Goal: Task Accomplishment & Management: Manage account settings

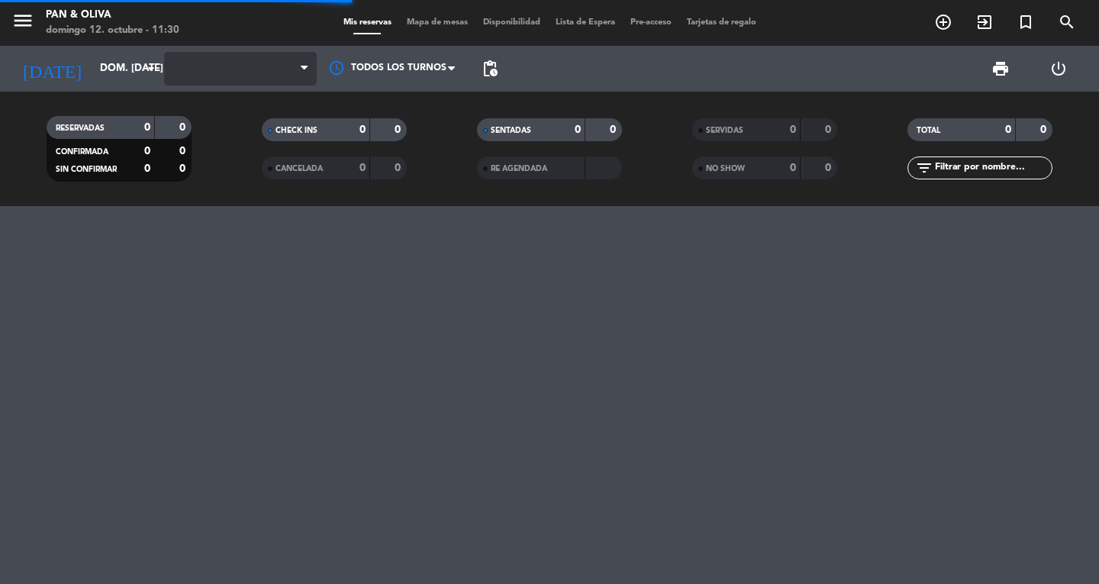
click at [217, 66] on span at bounding box center [240, 69] width 153 height 34
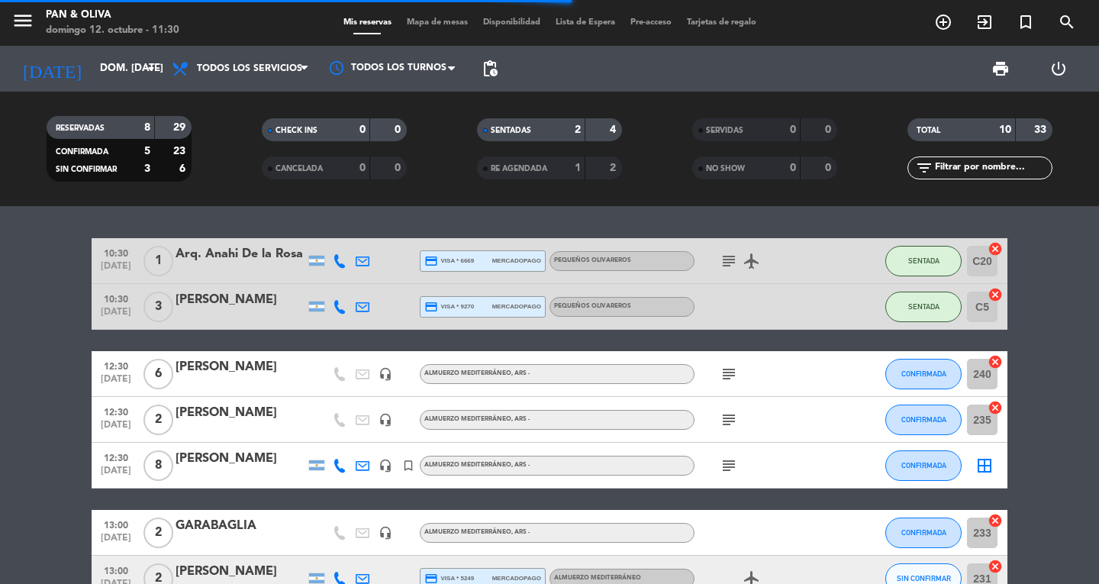
click at [228, 80] on span "Todos los servicios" at bounding box center [240, 69] width 153 height 34
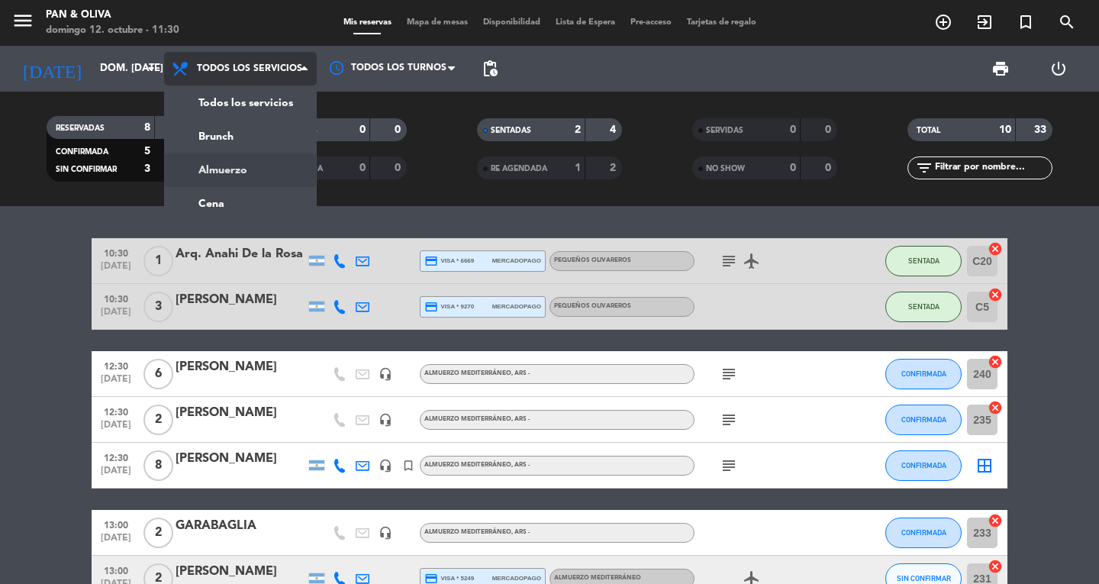
click at [224, 163] on div "menu Pan & [PERSON_NAME] 12. octubre - 11:30 Mis reservas Mapa de mesas Disponi…" at bounding box center [549, 103] width 1099 height 206
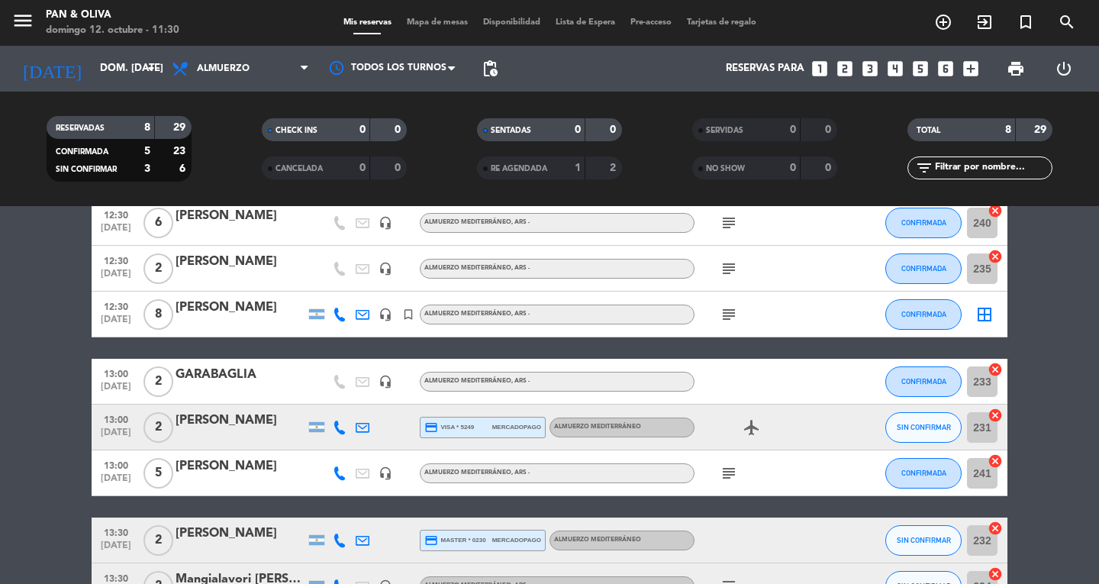
scroll to position [153, 0]
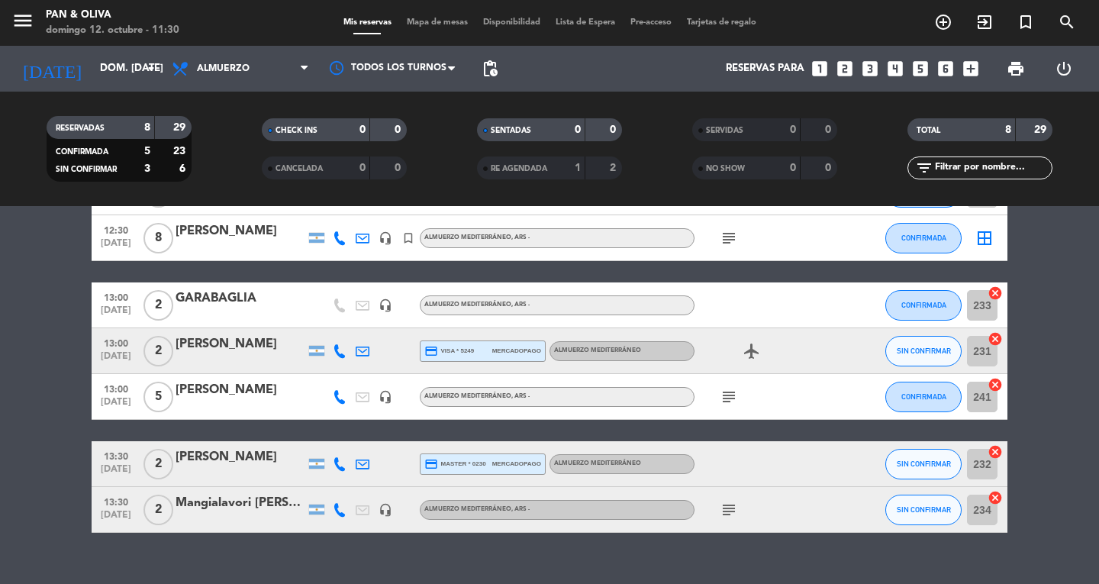
click at [730, 509] on icon "subject" at bounding box center [728, 509] width 18 height 18
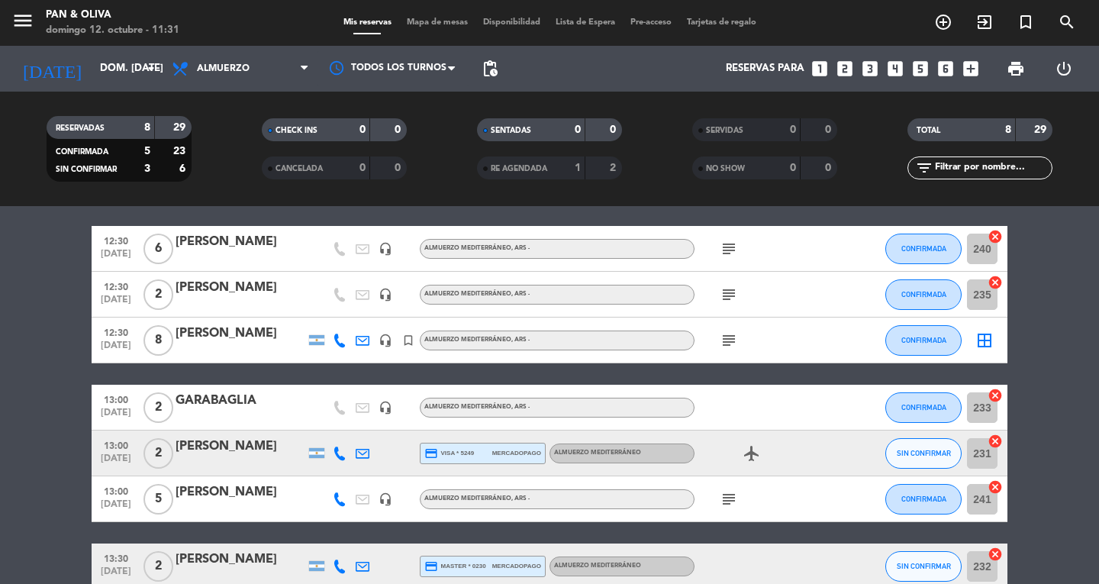
scroll to position [76, 0]
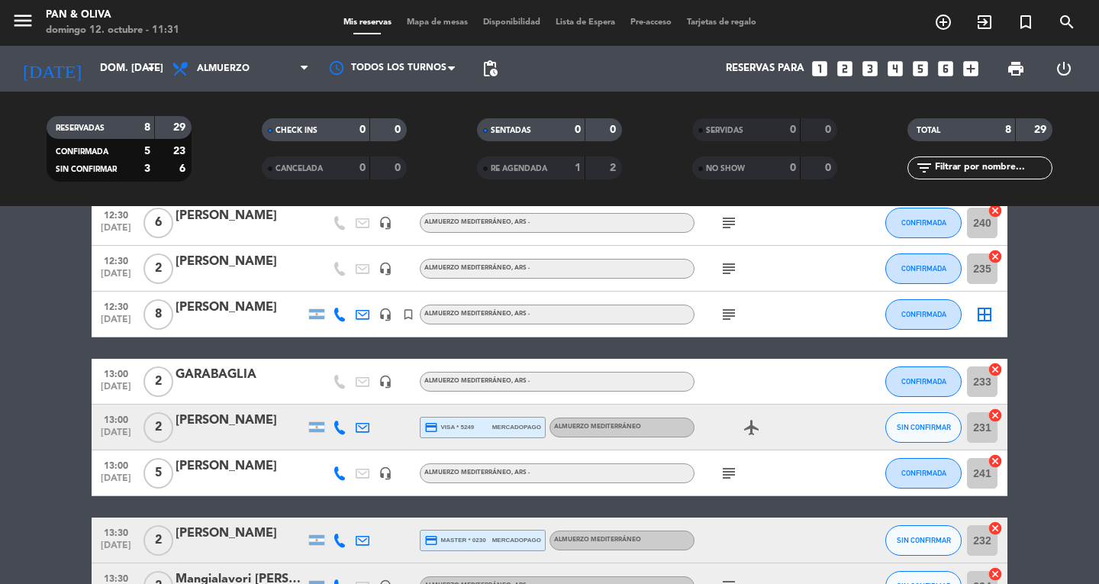
click at [120, 420] on span "13:00" at bounding box center [116, 419] width 38 height 18
click at [937, 22] on icon "add_circle_outline" at bounding box center [943, 22] width 18 height 18
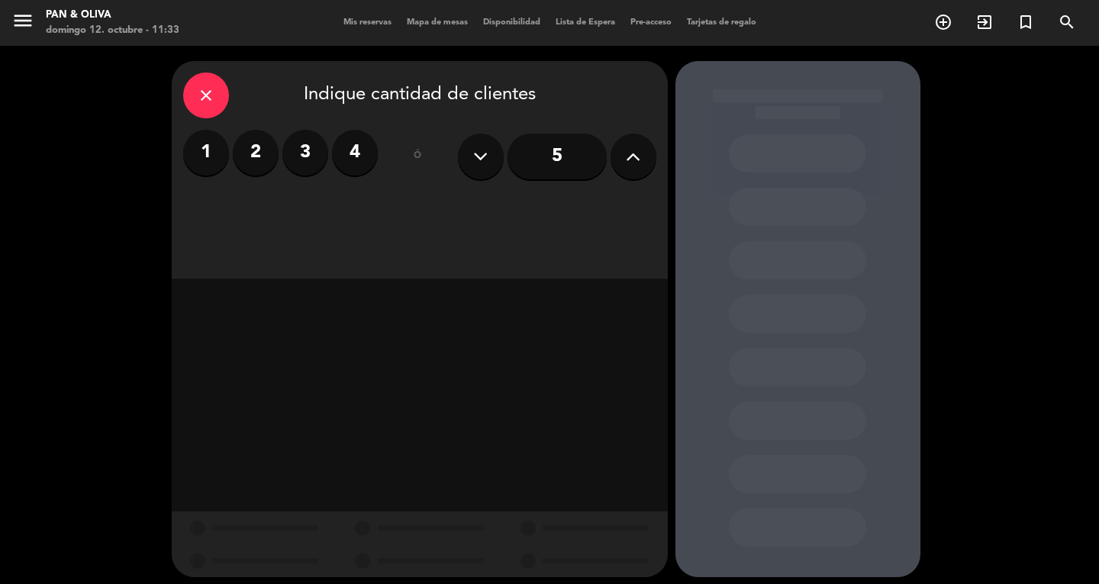
click at [359, 162] on label "4" at bounding box center [355, 153] width 46 height 46
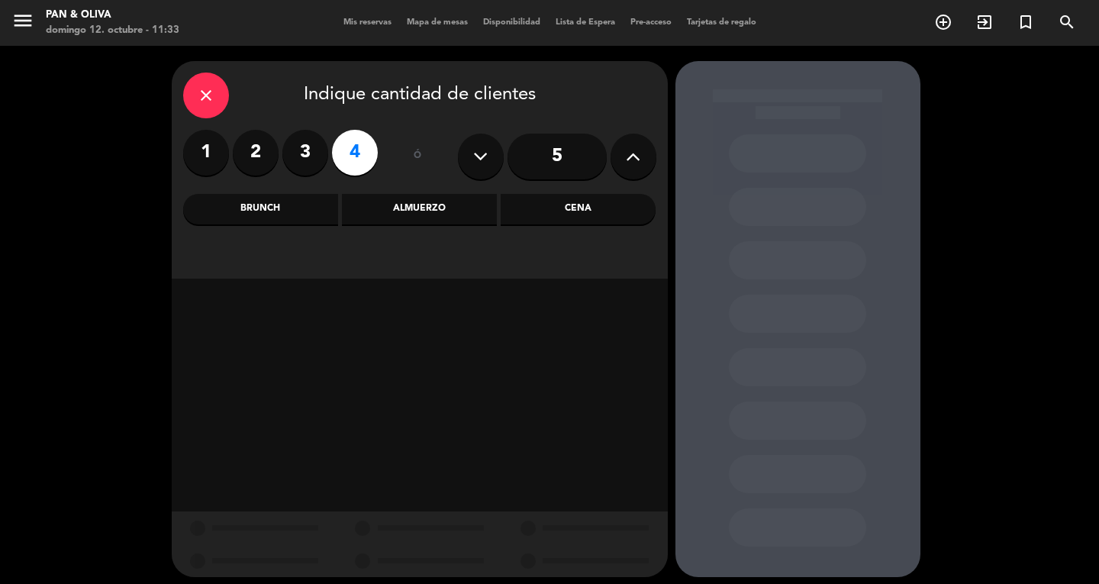
click at [417, 212] on div "Almuerzo" at bounding box center [419, 209] width 155 height 31
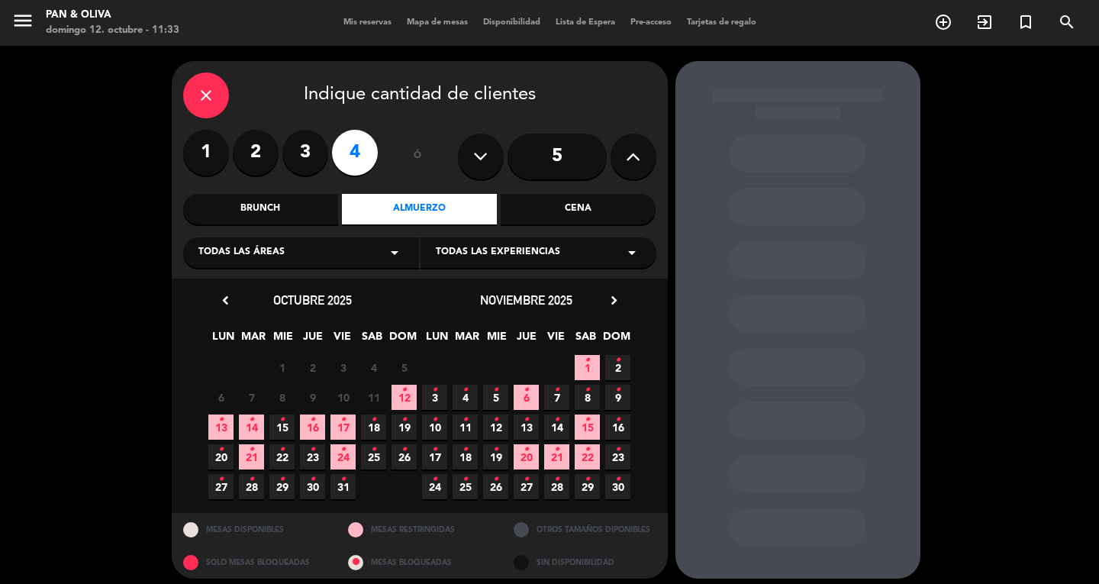
click at [408, 404] on span "12 •" at bounding box center [403, 397] width 25 height 25
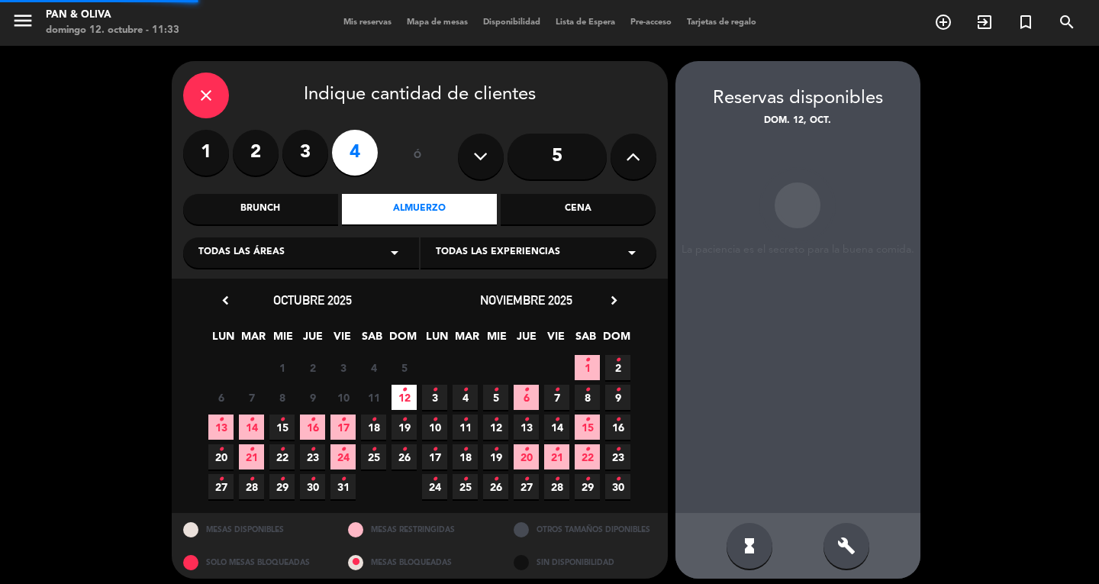
scroll to position [9, 0]
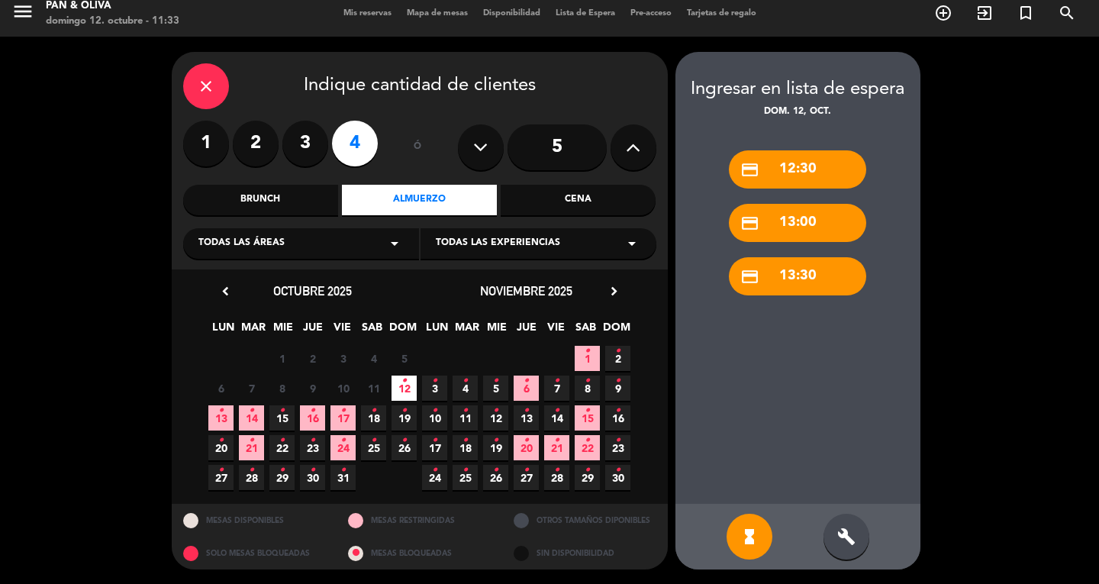
click at [214, 93] on icon "close" at bounding box center [206, 86] width 18 height 18
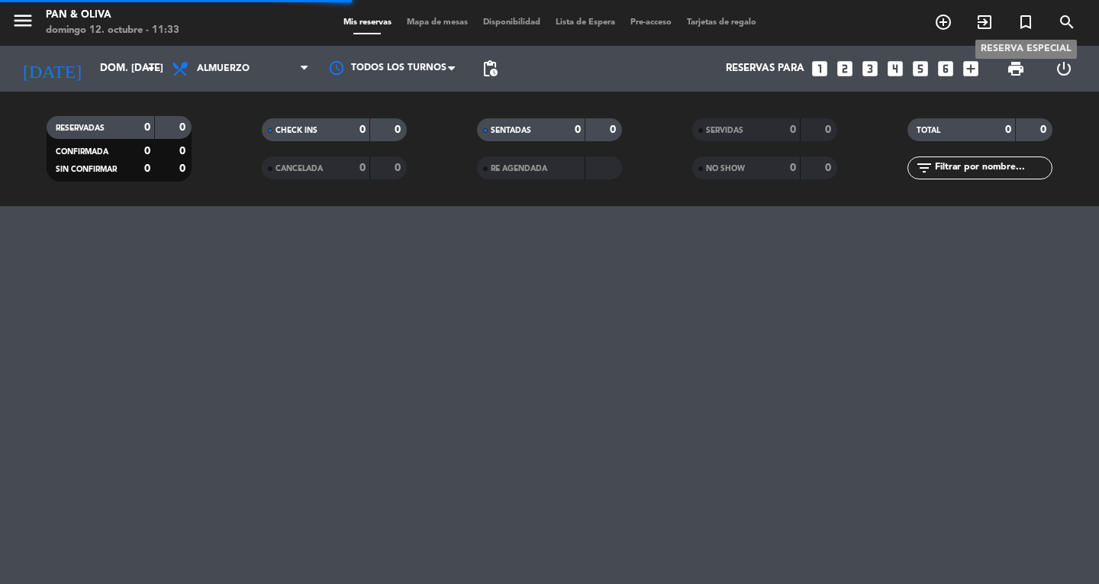
click at [1031, 21] on icon "turned_in_not" at bounding box center [1025, 22] width 18 height 18
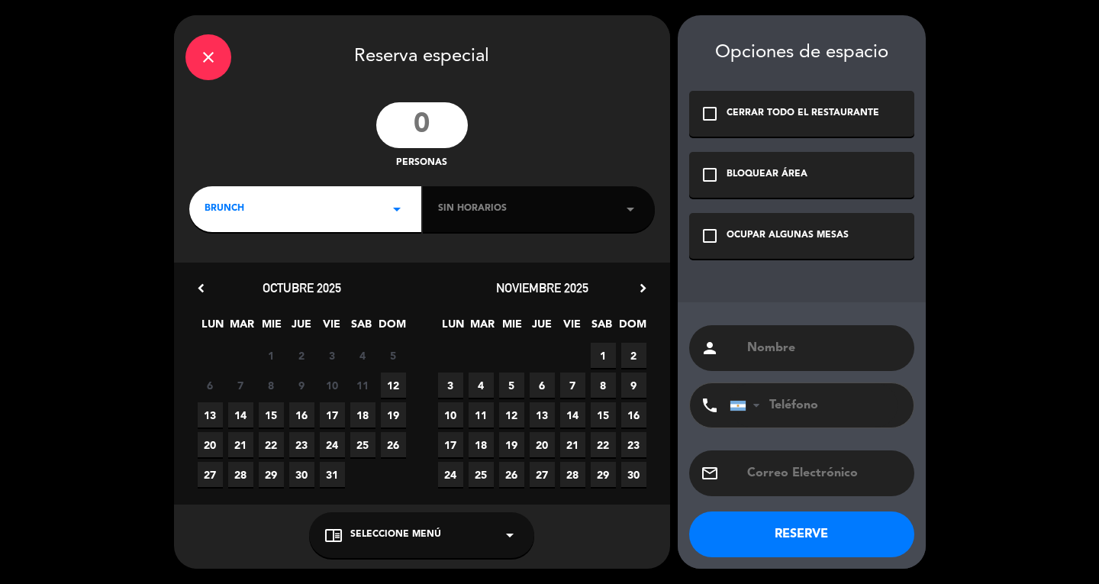
click at [432, 124] on input "number" at bounding box center [422, 125] width 92 height 46
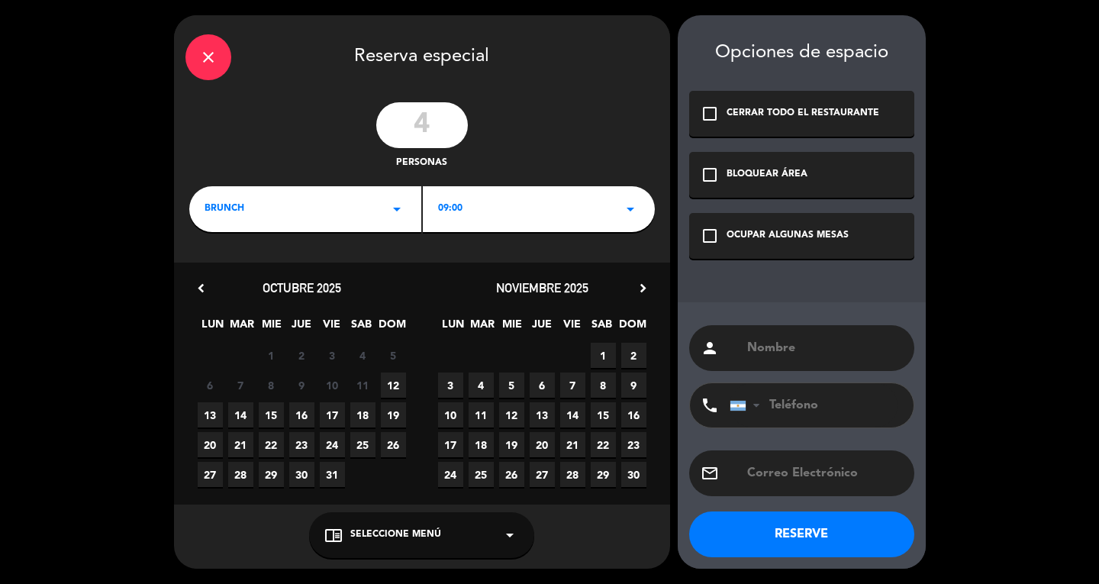
type input "4"
click at [297, 197] on div "BRUNCH arrow_drop_down" at bounding box center [305, 209] width 232 height 46
click at [232, 277] on div "Almuerzo" at bounding box center [304, 272] width 201 height 15
click at [381, 381] on span "12" at bounding box center [393, 384] width 25 height 25
click at [742, 249] on div "check_box_outline_blank OCUPAR ALGUNAS MESAS" at bounding box center [801, 236] width 225 height 46
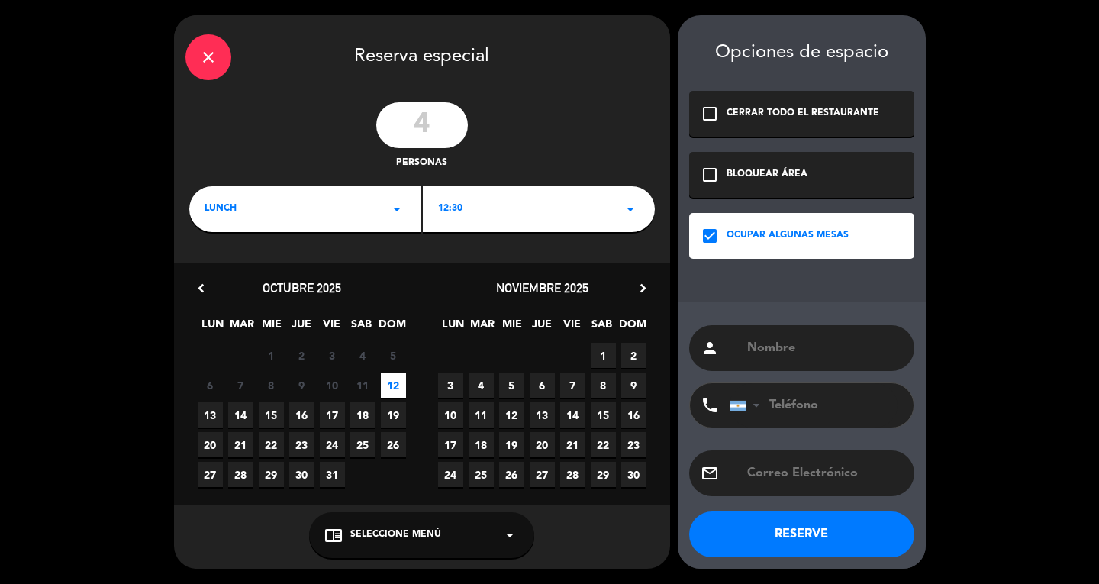
click at [775, 340] on div "person" at bounding box center [801, 348] width 225 height 46
click at [790, 349] on input "text" at bounding box center [823, 347] width 157 height 21
type input "[PERSON_NAME]"
click at [408, 543] on div "chrome_reader_mode Seleccione Menú arrow_drop_down" at bounding box center [421, 535] width 225 height 46
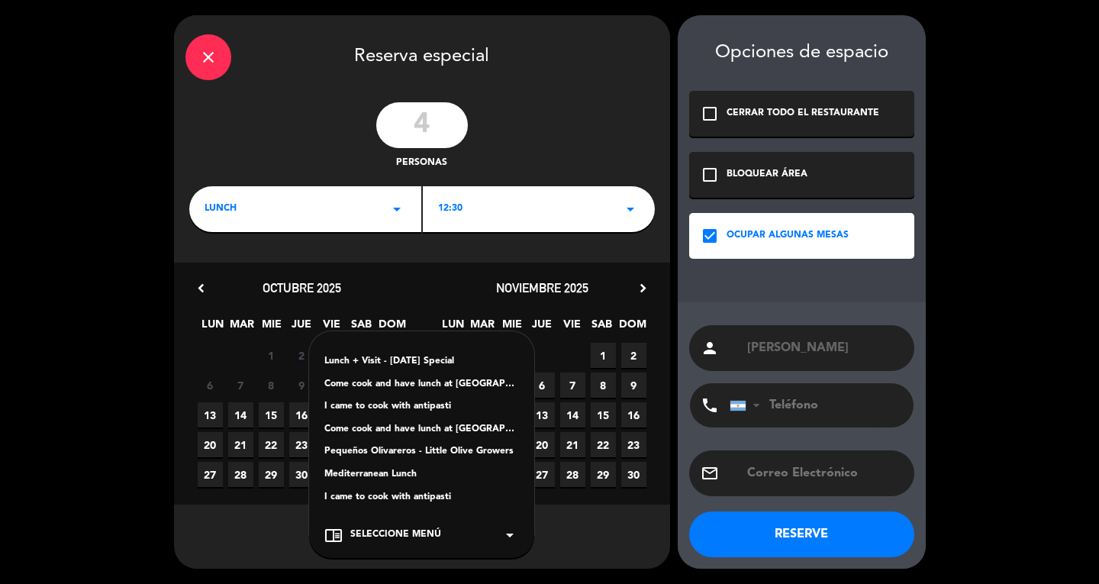
click at [378, 474] on div "Mediterranean Lunch" at bounding box center [421, 474] width 195 height 15
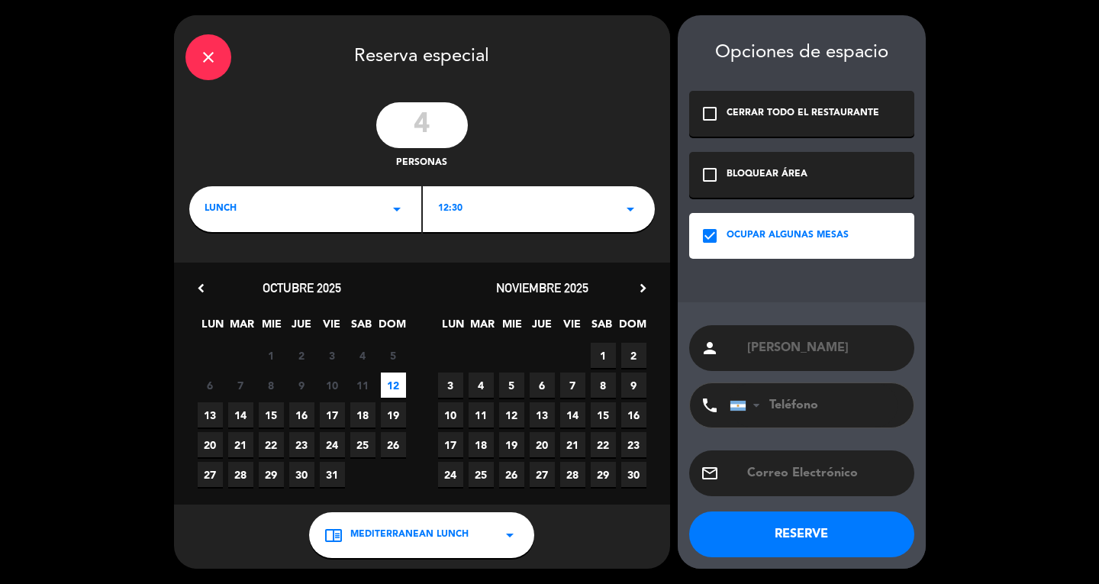
click at [800, 532] on button "RESERVE" at bounding box center [801, 534] width 225 height 46
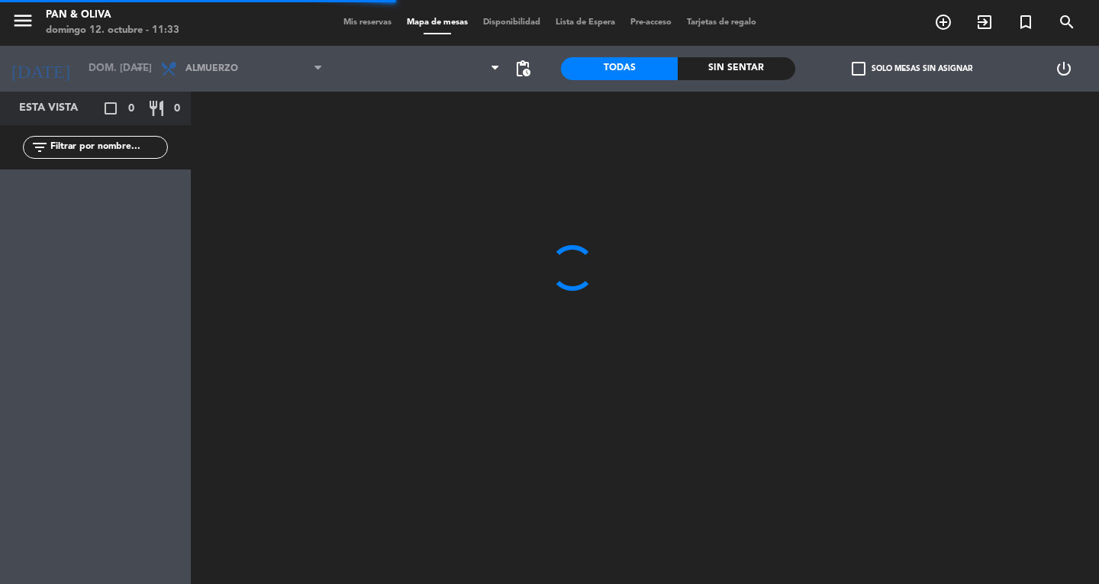
click at [362, 30] on div "menu Pan & [PERSON_NAME] 12. octubre - 11:33 Mis reservas Mapa de mesas Disponi…" at bounding box center [549, 23] width 1099 height 46
click at [361, 21] on span "Mis reservas" at bounding box center [367, 22] width 63 height 8
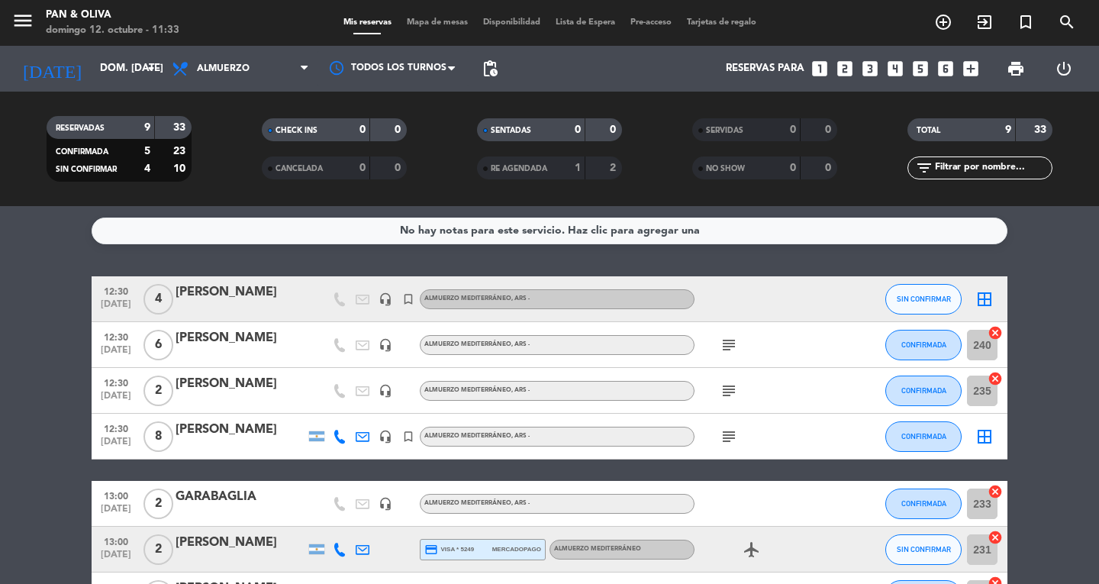
click at [220, 293] on div "[PERSON_NAME]" at bounding box center [240, 292] width 130 height 20
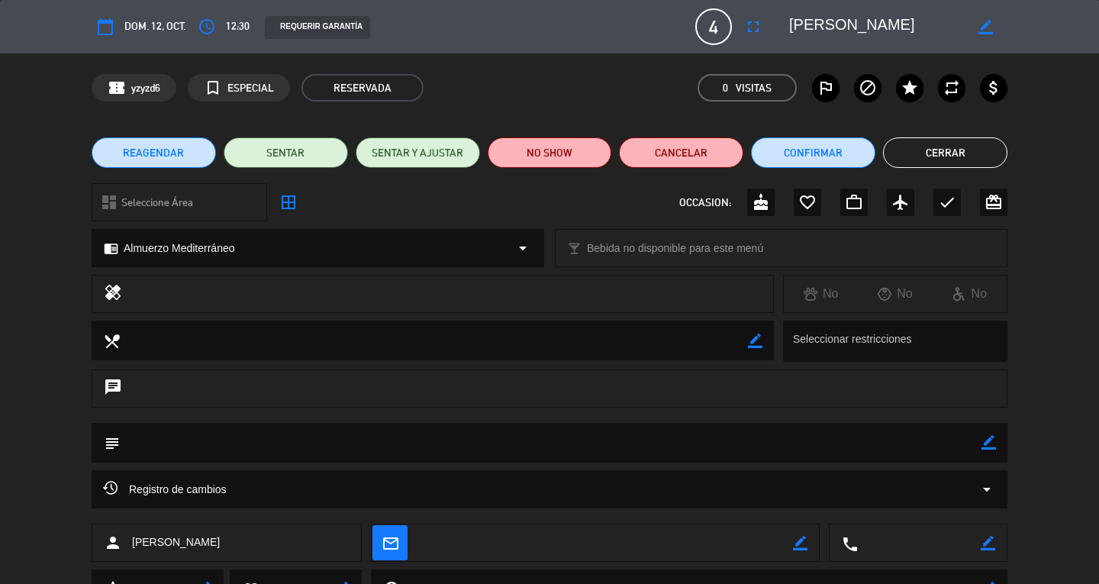
click at [987, 439] on icon "border_color" at bounding box center [988, 442] width 14 height 14
type textarea "WALK-IN-2 PAX CELIACOS"
click at [991, 442] on icon at bounding box center [988, 442] width 14 height 14
click at [946, 163] on button "Cerrar" at bounding box center [945, 152] width 124 height 31
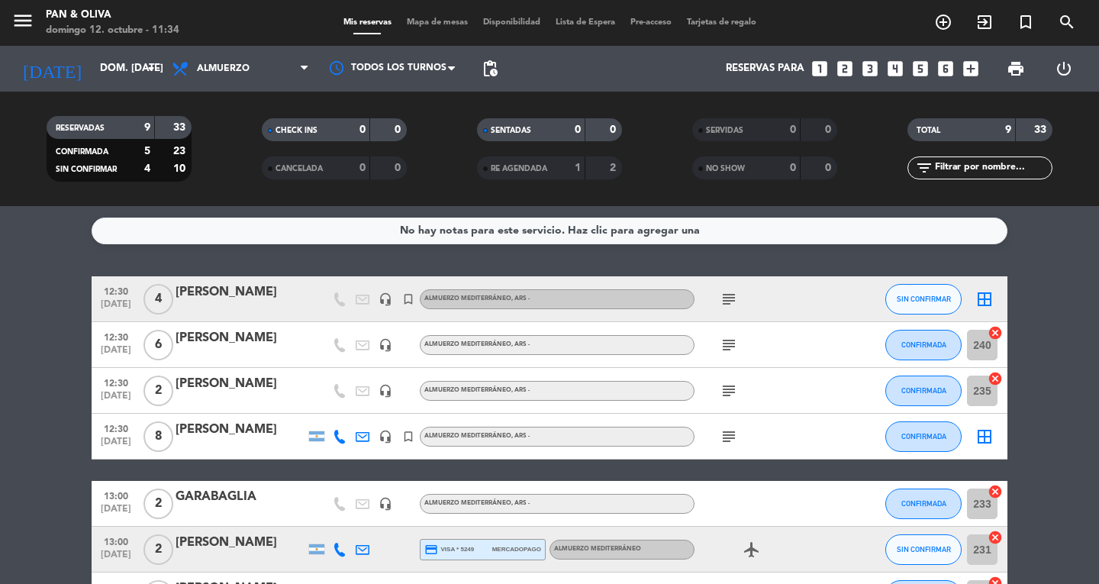
click at [99, 302] on span "[DATE]" at bounding box center [116, 308] width 38 height 18
click at [223, 307] on div at bounding box center [240, 309] width 130 height 12
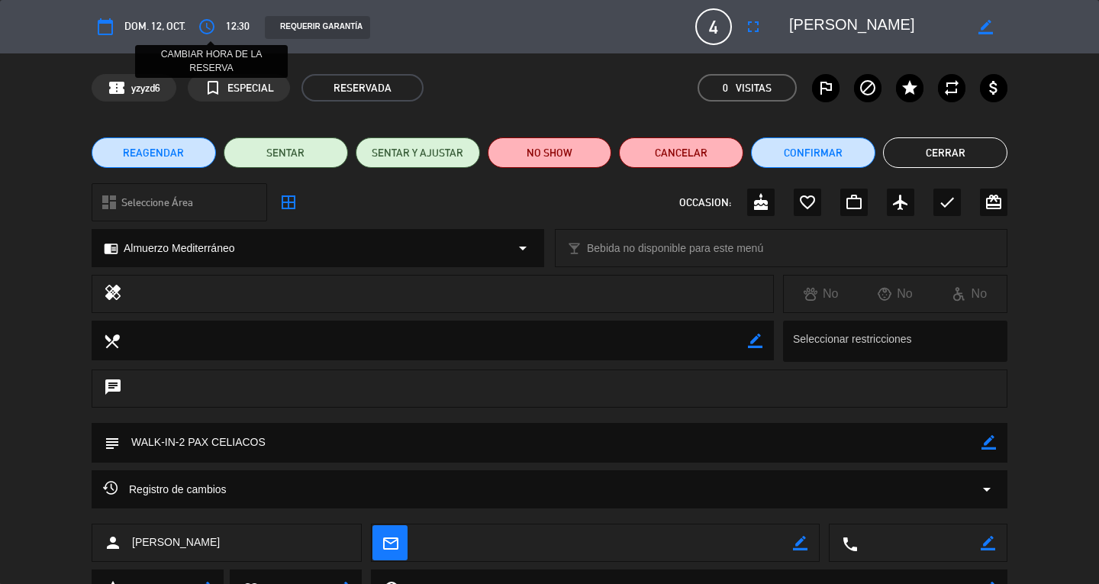
click at [200, 31] on icon "access_time" at bounding box center [207, 27] width 18 height 18
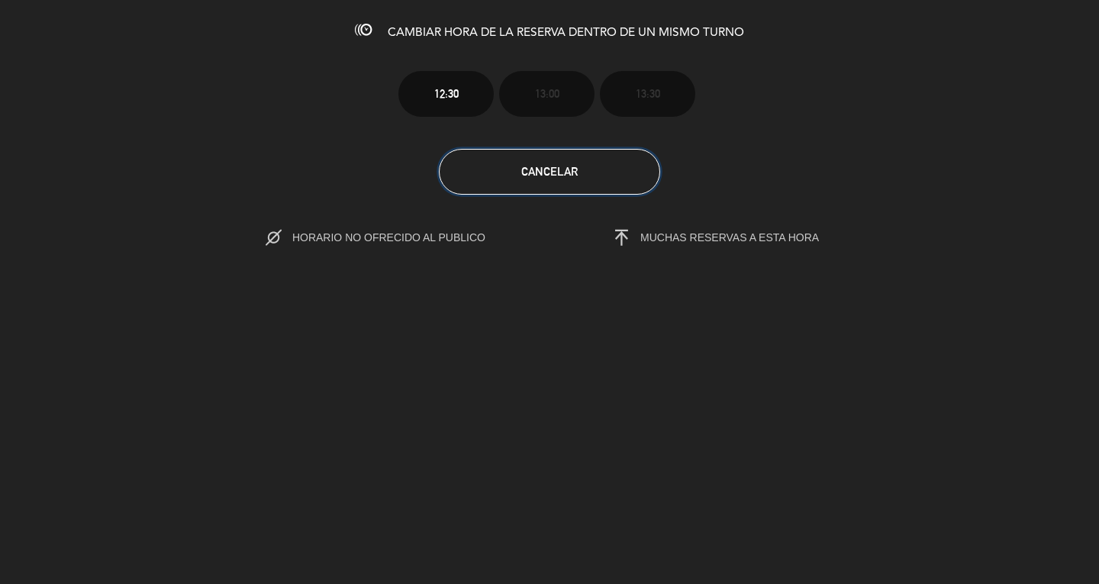
click at [572, 180] on button "Cancelar" at bounding box center [549, 172] width 221 height 46
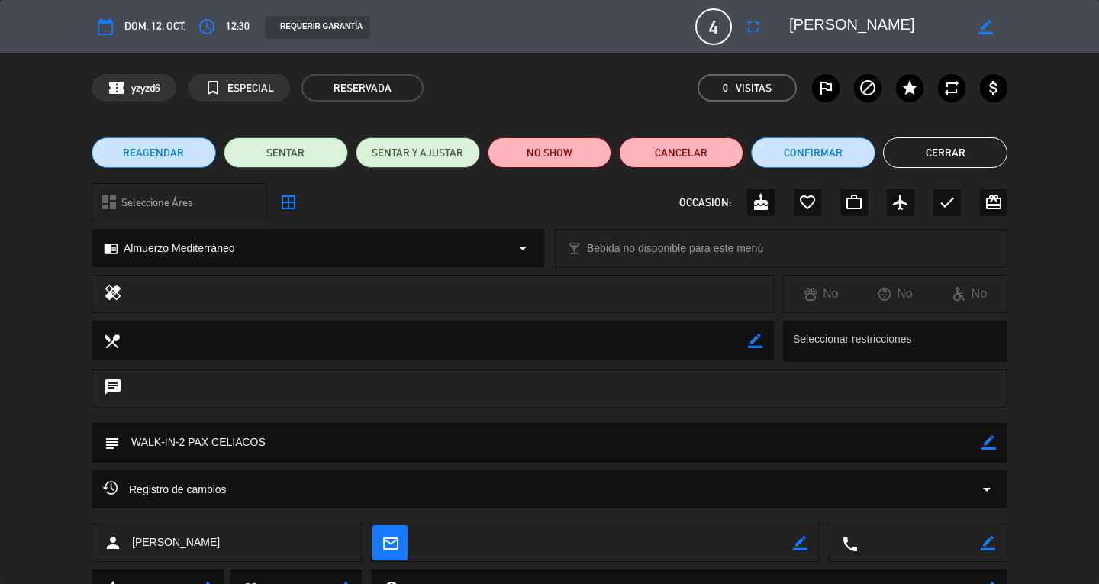
click at [984, 32] on icon "border_color" at bounding box center [985, 27] width 14 height 14
click at [791, 31] on textarea at bounding box center [876, 26] width 175 height 27
type textarea "14:00 -[PERSON_NAME]"
click at [985, 31] on icon at bounding box center [985, 27] width 14 height 14
click at [954, 145] on button "Cerrar" at bounding box center [945, 152] width 124 height 31
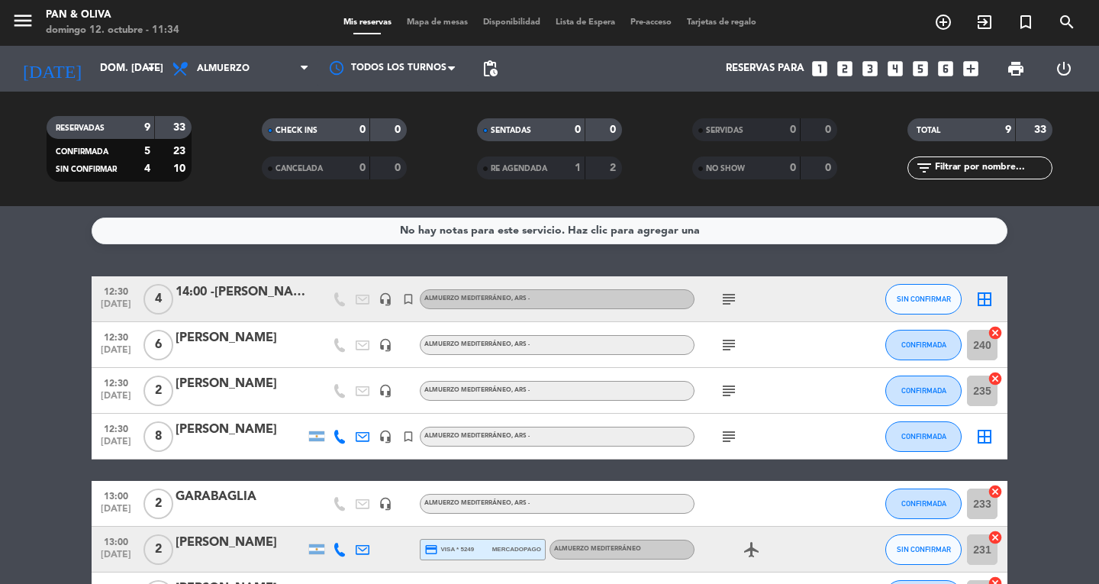
click at [204, 308] on div at bounding box center [240, 309] width 130 height 12
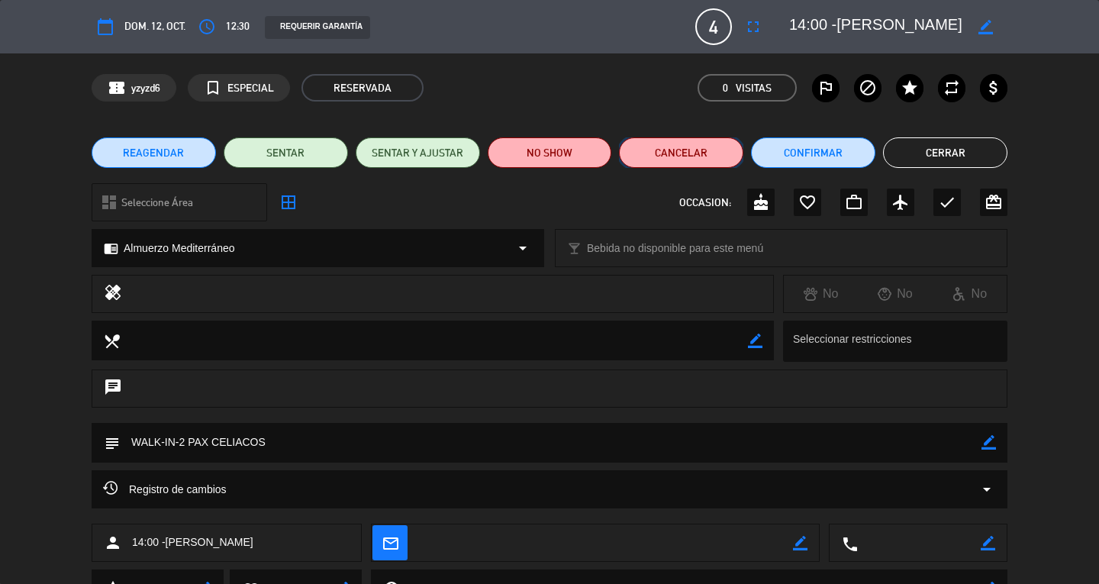
click at [703, 153] on button "Cancelar" at bounding box center [681, 152] width 124 height 31
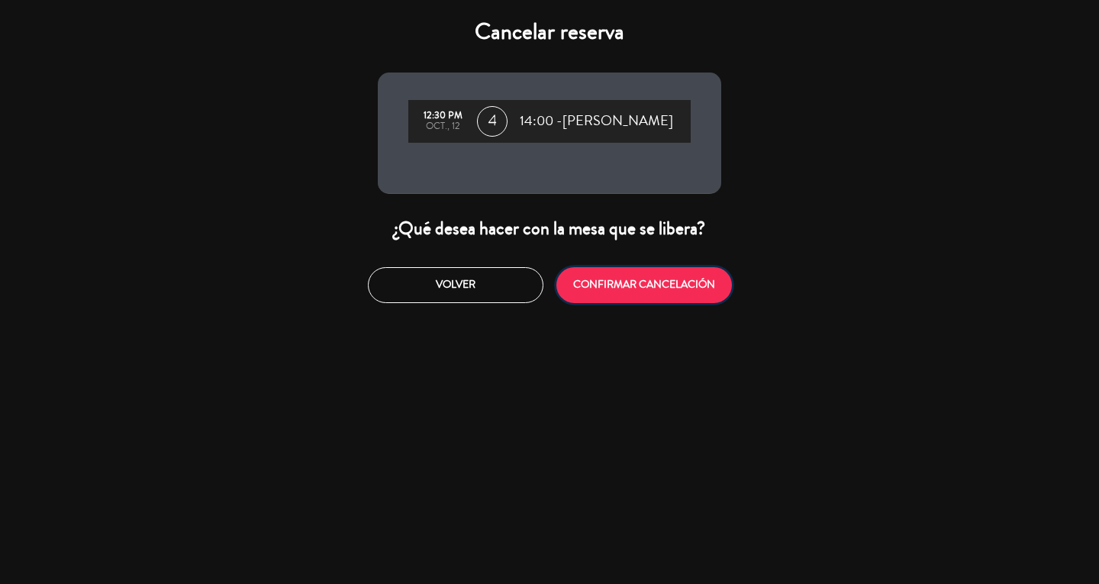
click at [634, 285] on button "CONFIRMAR CANCELACIÓN" at bounding box center [643, 285] width 175 height 36
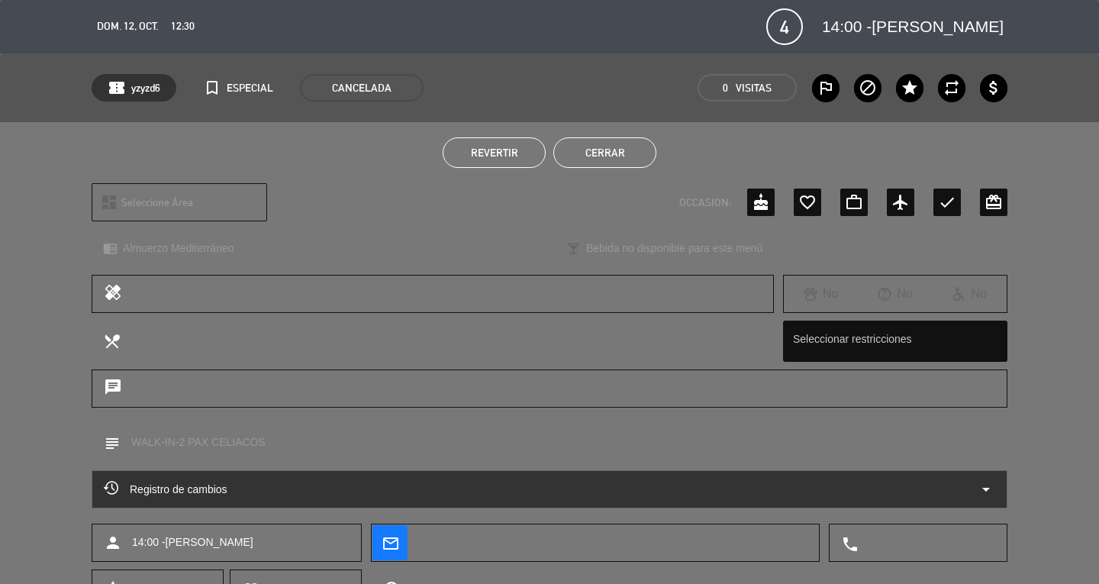
click at [629, 151] on button "Cerrar" at bounding box center [604, 152] width 103 height 31
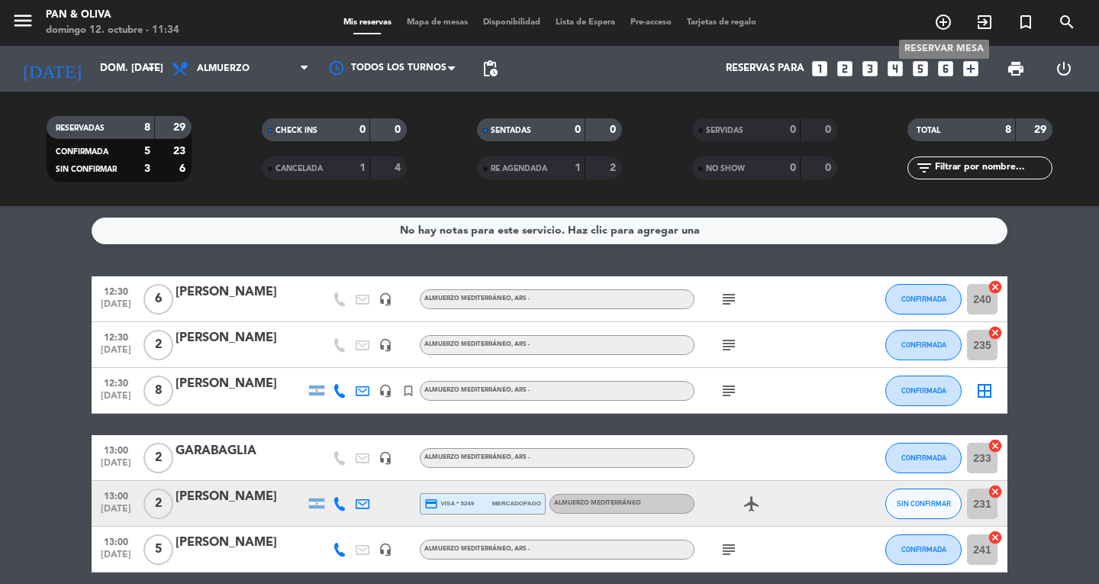
click at [940, 23] on icon "add_circle_outline" at bounding box center [943, 22] width 18 height 18
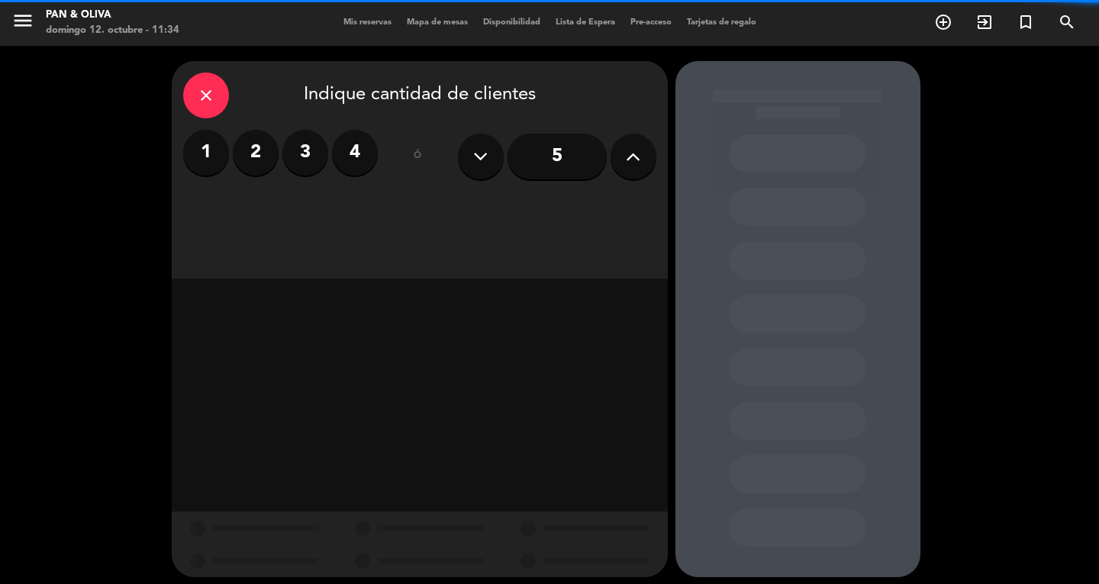
click at [346, 148] on label "4" at bounding box center [355, 153] width 46 height 46
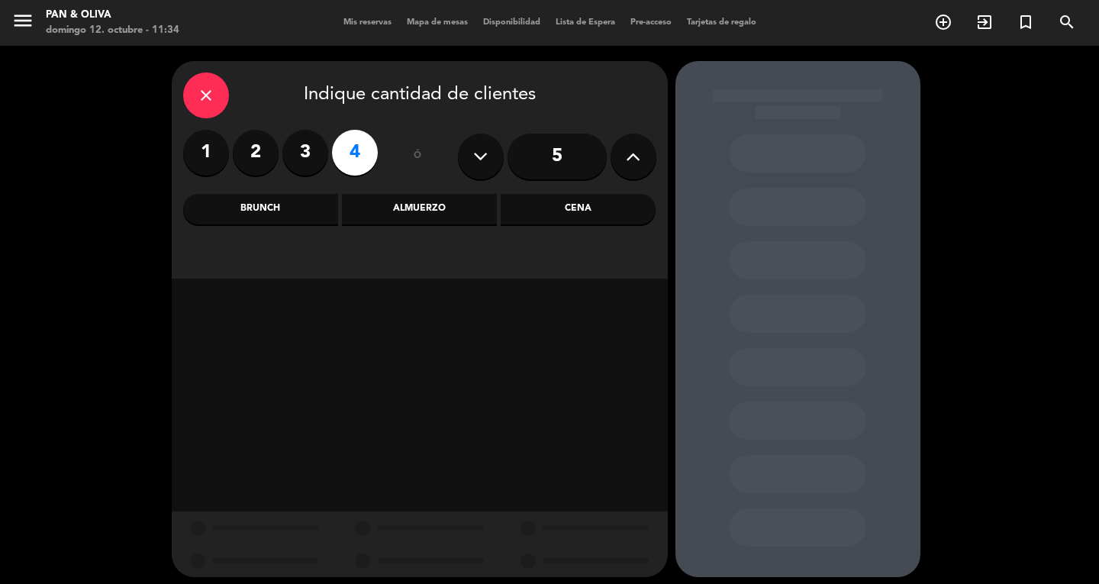
click at [401, 204] on div "Almuerzo" at bounding box center [419, 209] width 155 height 31
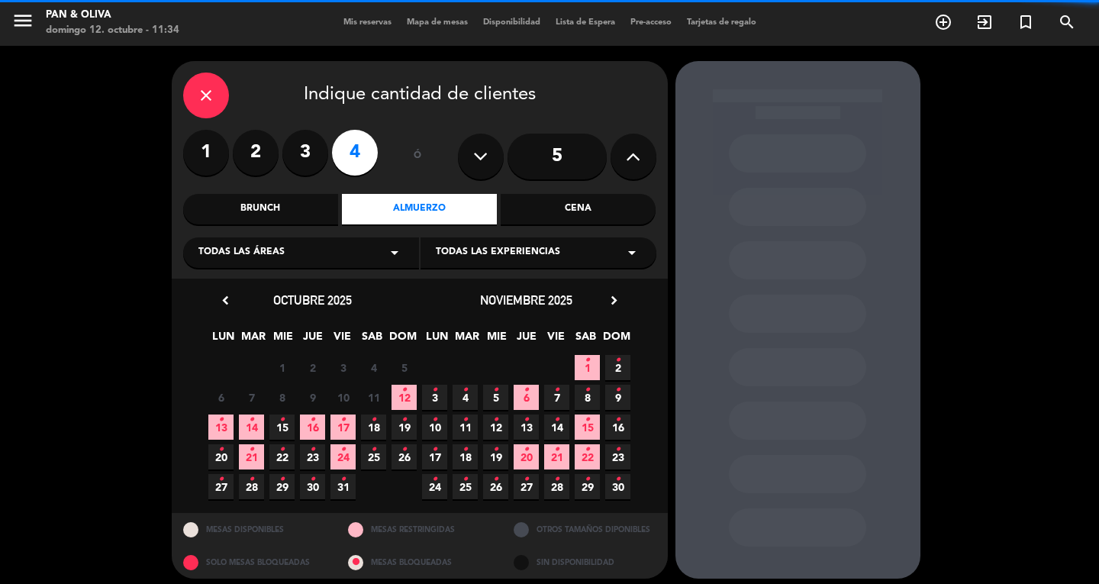
click at [394, 391] on span "12 •" at bounding box center [403, 397] width 25 height 25
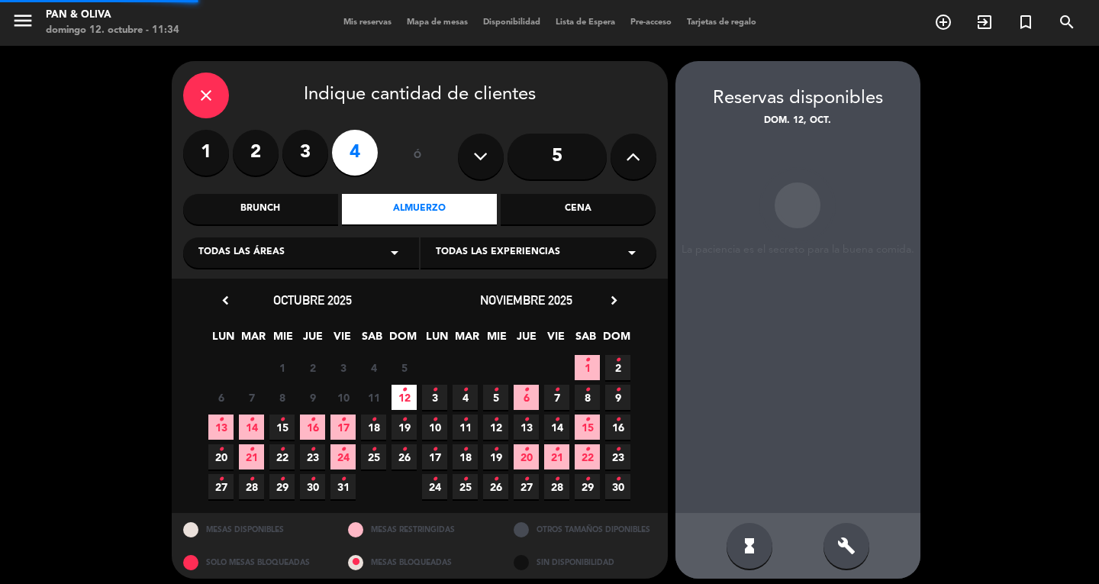
scroll to position [9, 0]
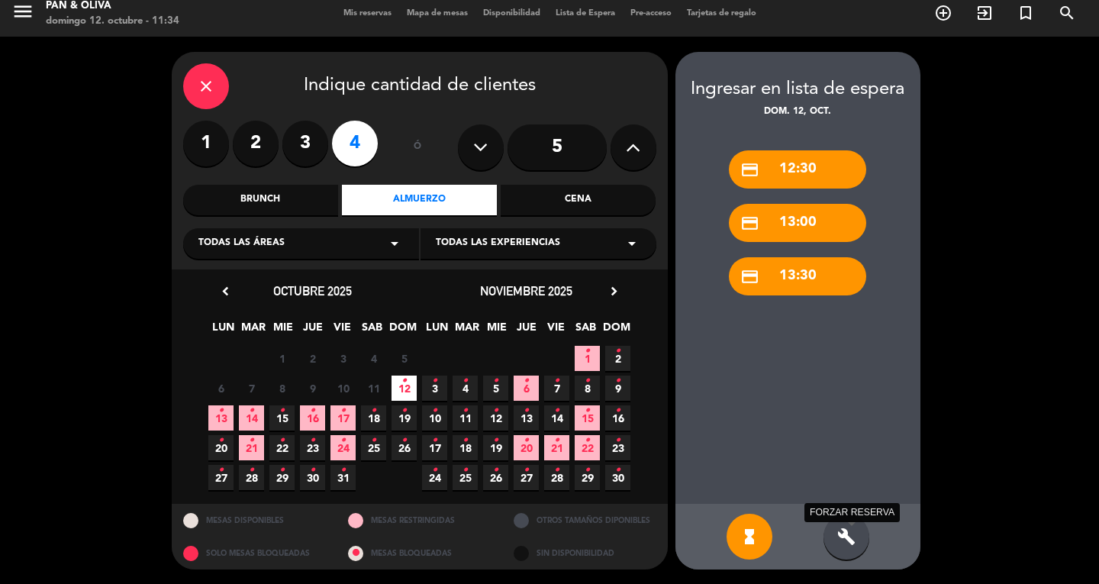
click at [851, 539] on icon "build" at bounding box center [846, 536] width 18 height 18
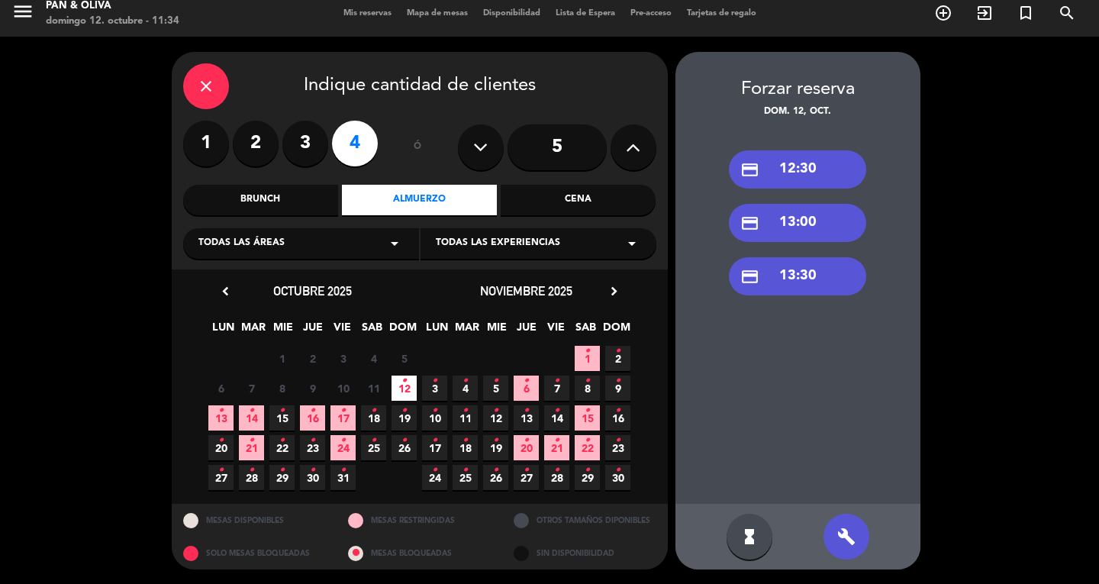
drag, startPoint x: 802, startPoint y: 275, endPoint x: 597, endPoint y: 236, distance: 209.0
click at [802, 275] on div "credit_card 13:30" at bounding box center [797, 276] width 137 height 38
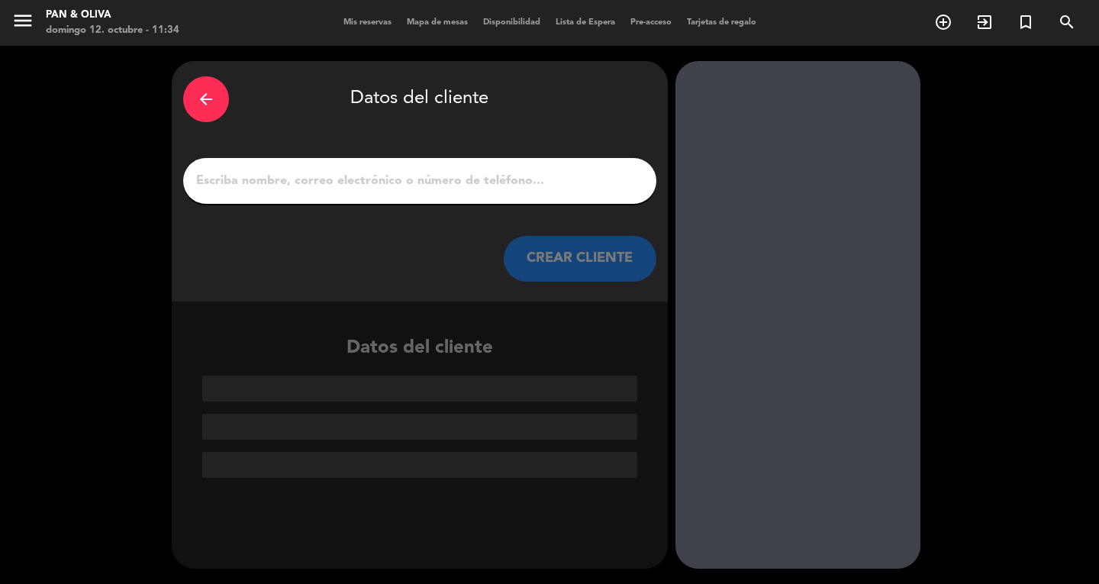
click at [342, 188] on input "1" at bounding box center [420, 180] width 450 height 21
type input "K"
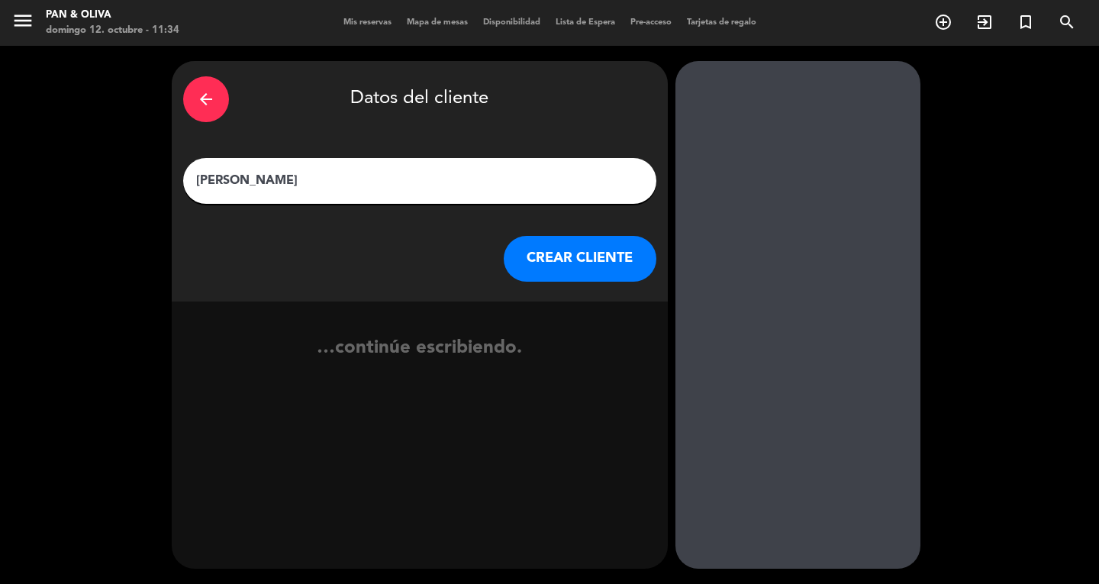
type input "[PERSON_NAME]"
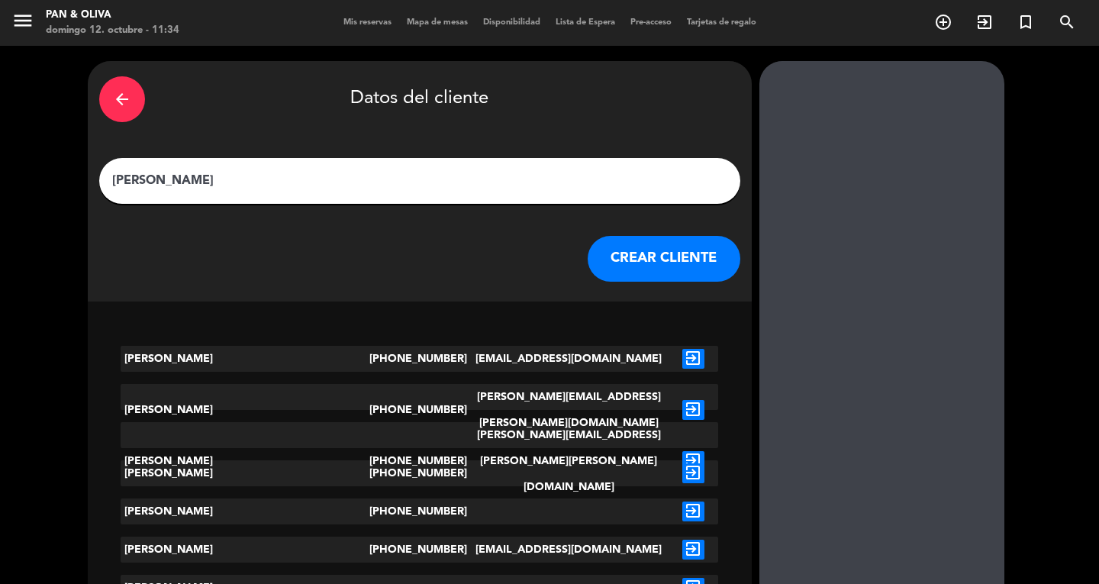
click at [587, 255] on button "CREAR CLIENTE" at bounding box center [663, 259] width 153 height 46
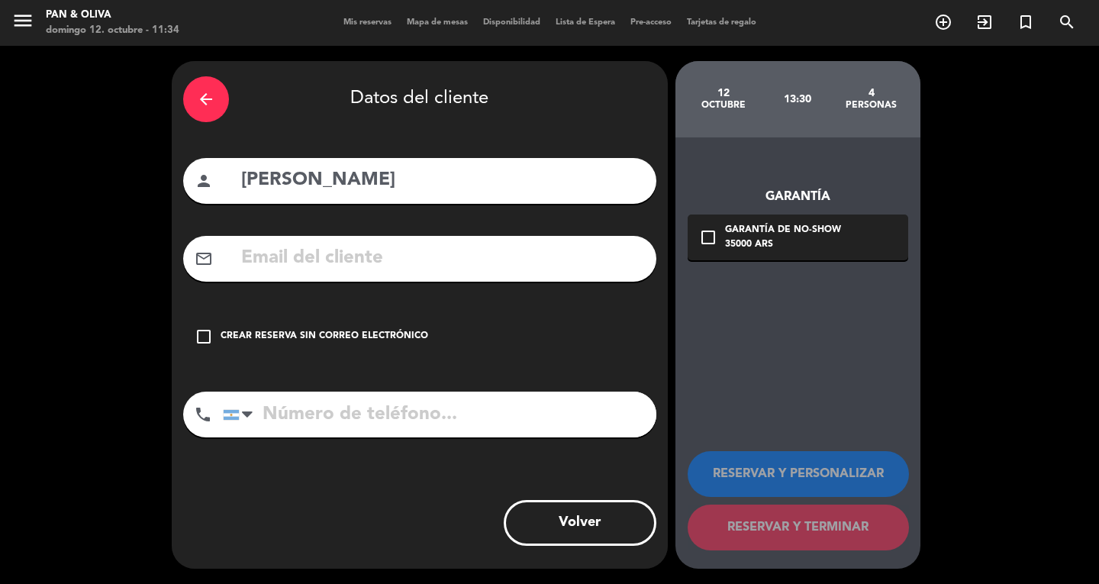
click at [295, 331] on div "Crear reserva sin correo electrónico" at bounding box center [324, 336] width 208 height 15
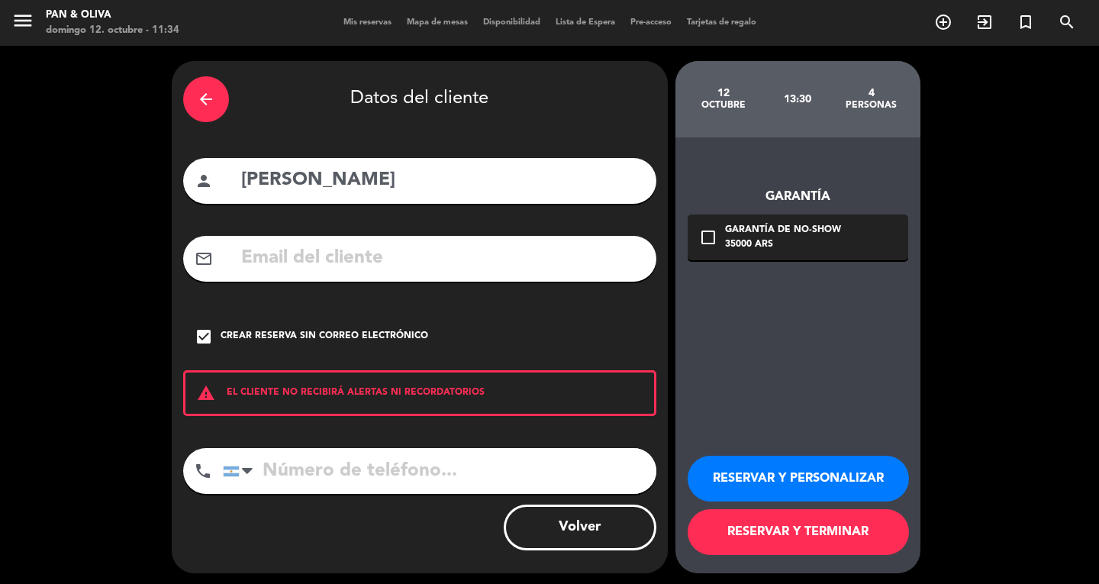
click at [768, 476] on button "RESERVAR Y PERSONALIZAR" at bounding box center [797, 478] width 221 height 46
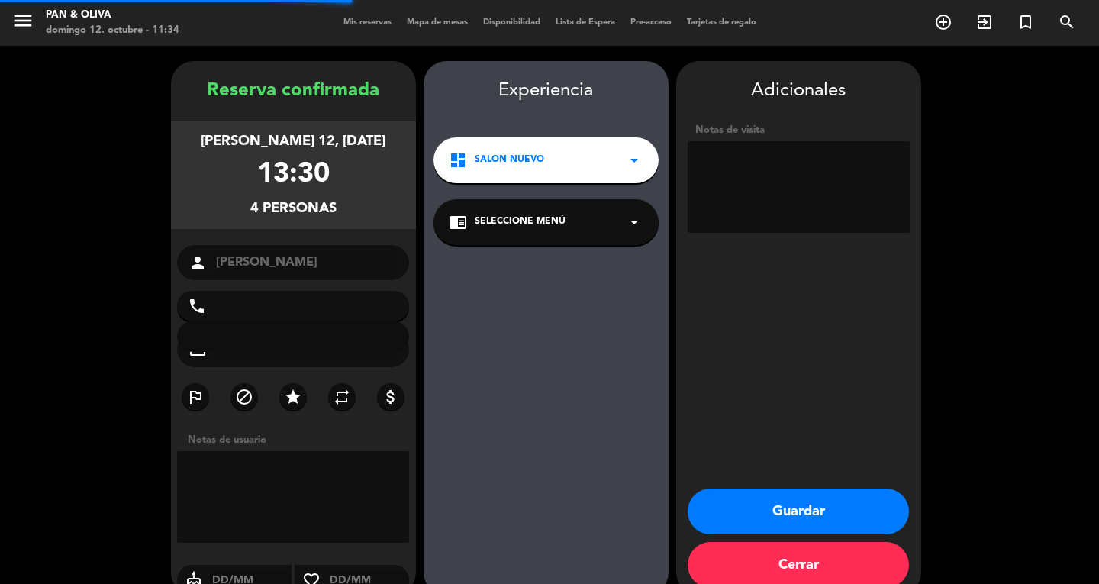
scroll to position [27, 0]
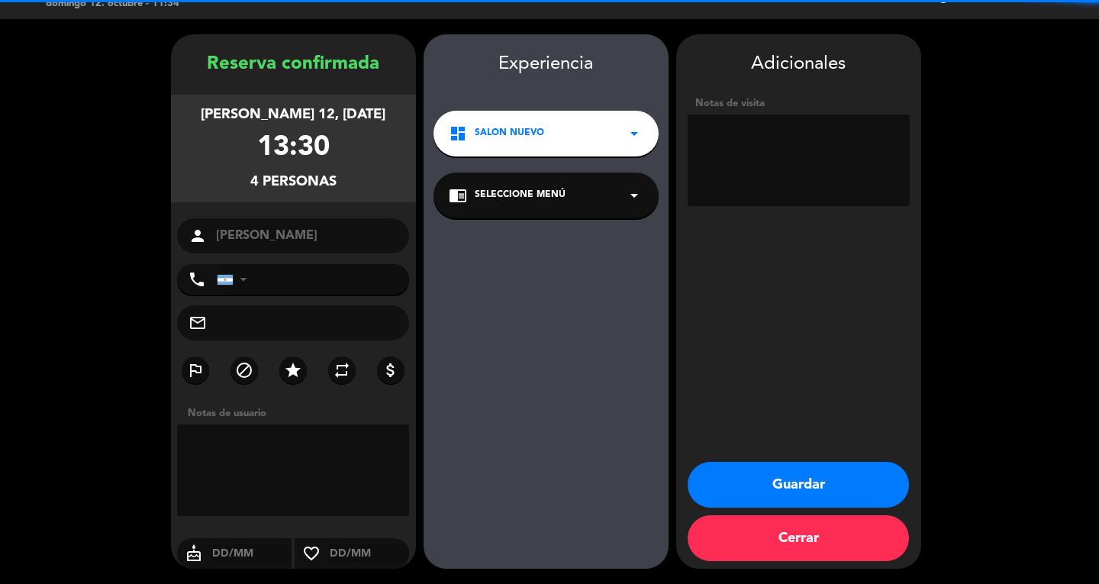
click at [518, 198] on span "Seleccione Menú" at bounding box center [520, 195] width 91 height 15
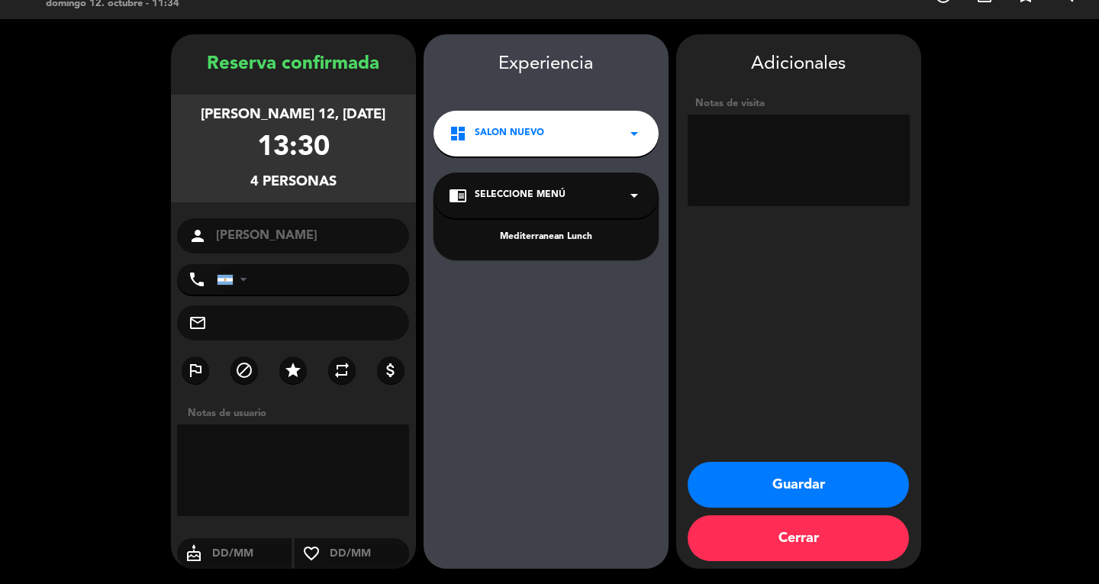
click at [532, 233] on div "Mediterranean Lunch" at bounding box center [546, 237] width 195 height 15
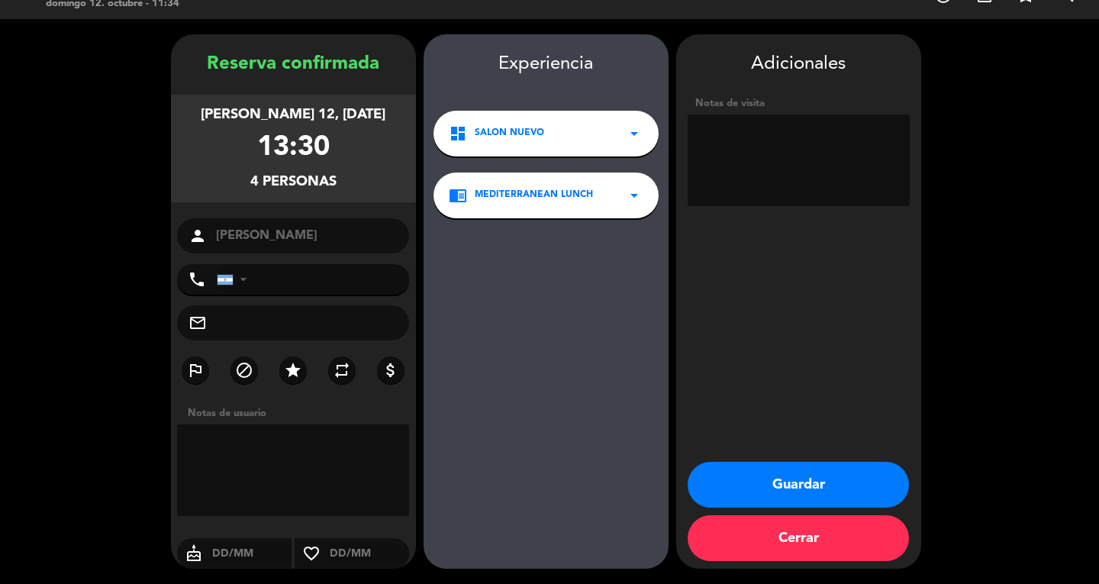
click at [820, 133] on textarea at bounding box center [798, 160] width 222 height 92
type textarea "2 PAX CELIACOS"
click at [791, 488] on button "Guardar" at bounding box center [797, 485] width 221 height 46
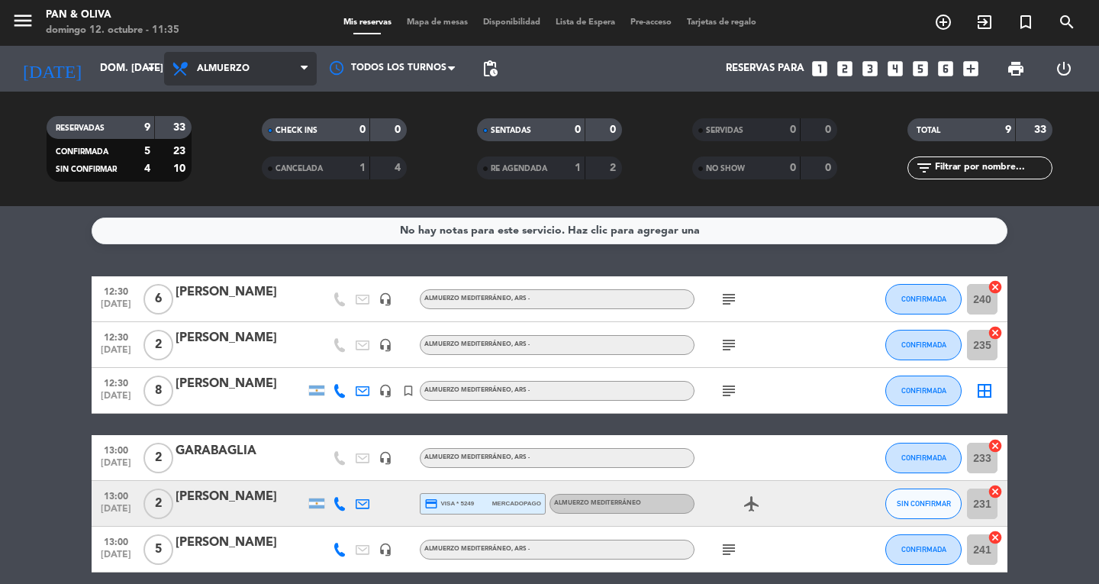
click at [223, 76] on span "Almuerzo" at bounding box center [240, 69] width 153 height 34
